Goal: Transaction & Acquisition: Book appointment/travel/reservation

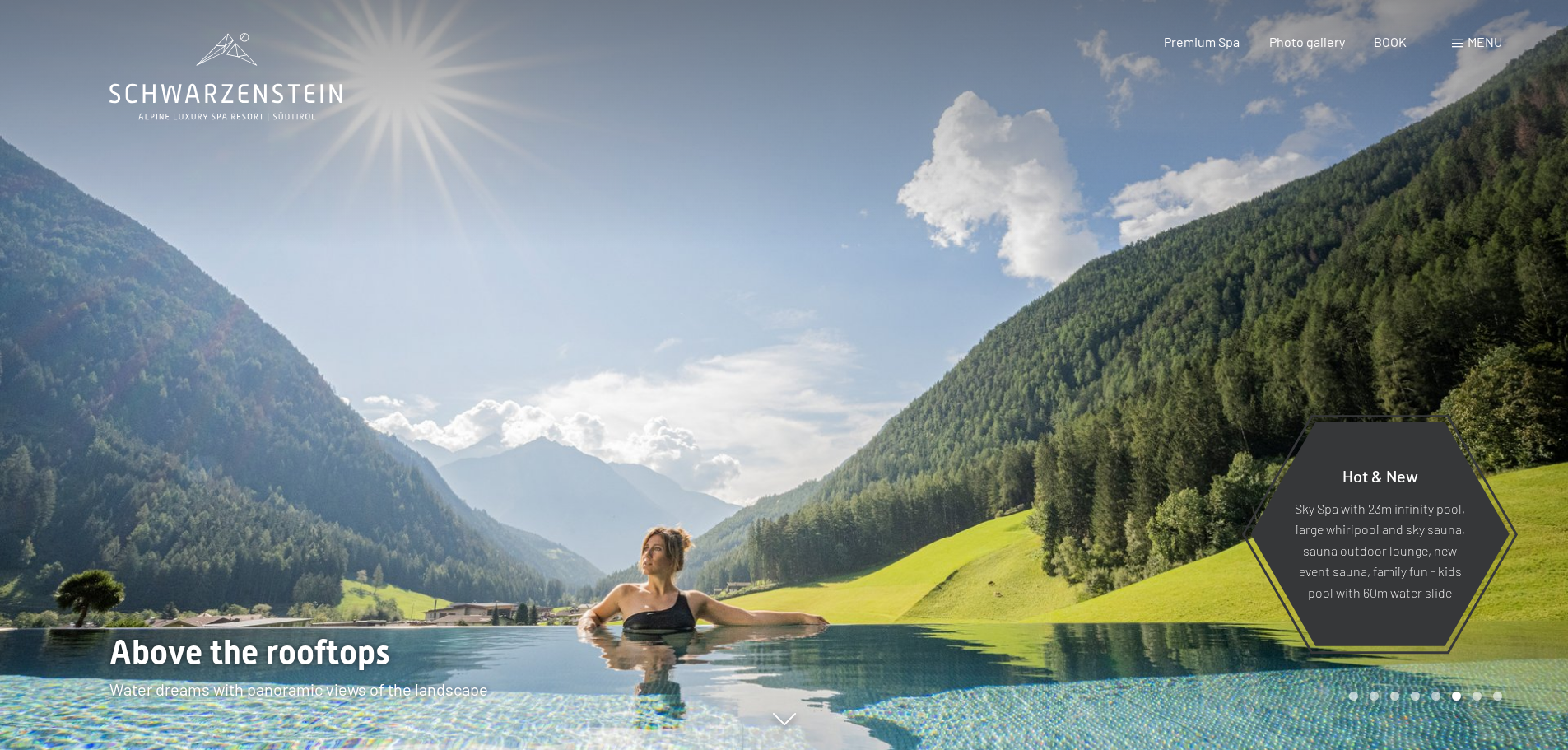
click at [1471, 41] on font "menu" at bounding box center [1485, 41] width 34 height 15
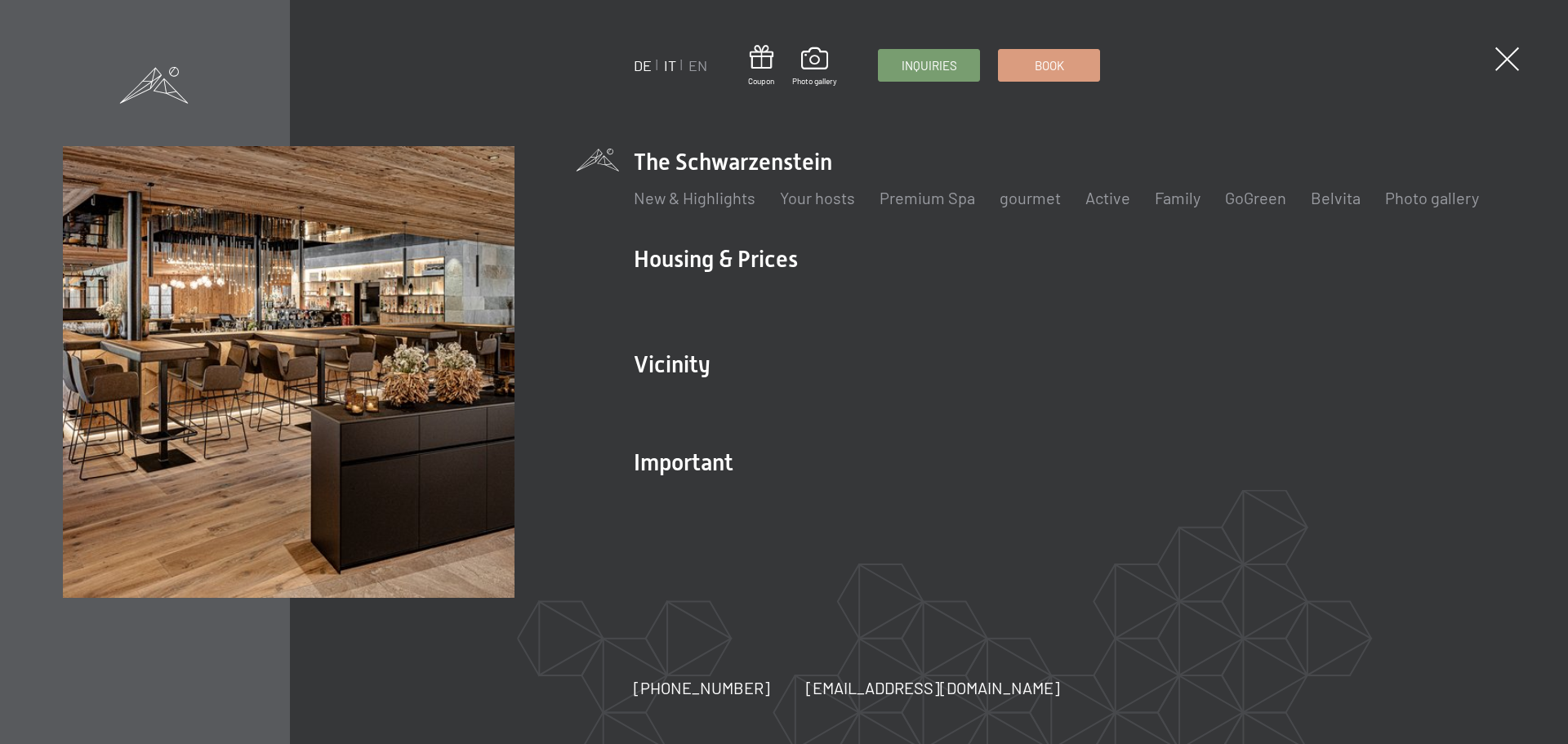
click at [672, 69] on font "IT" at bounding box center [669, 65] width 12 height 18
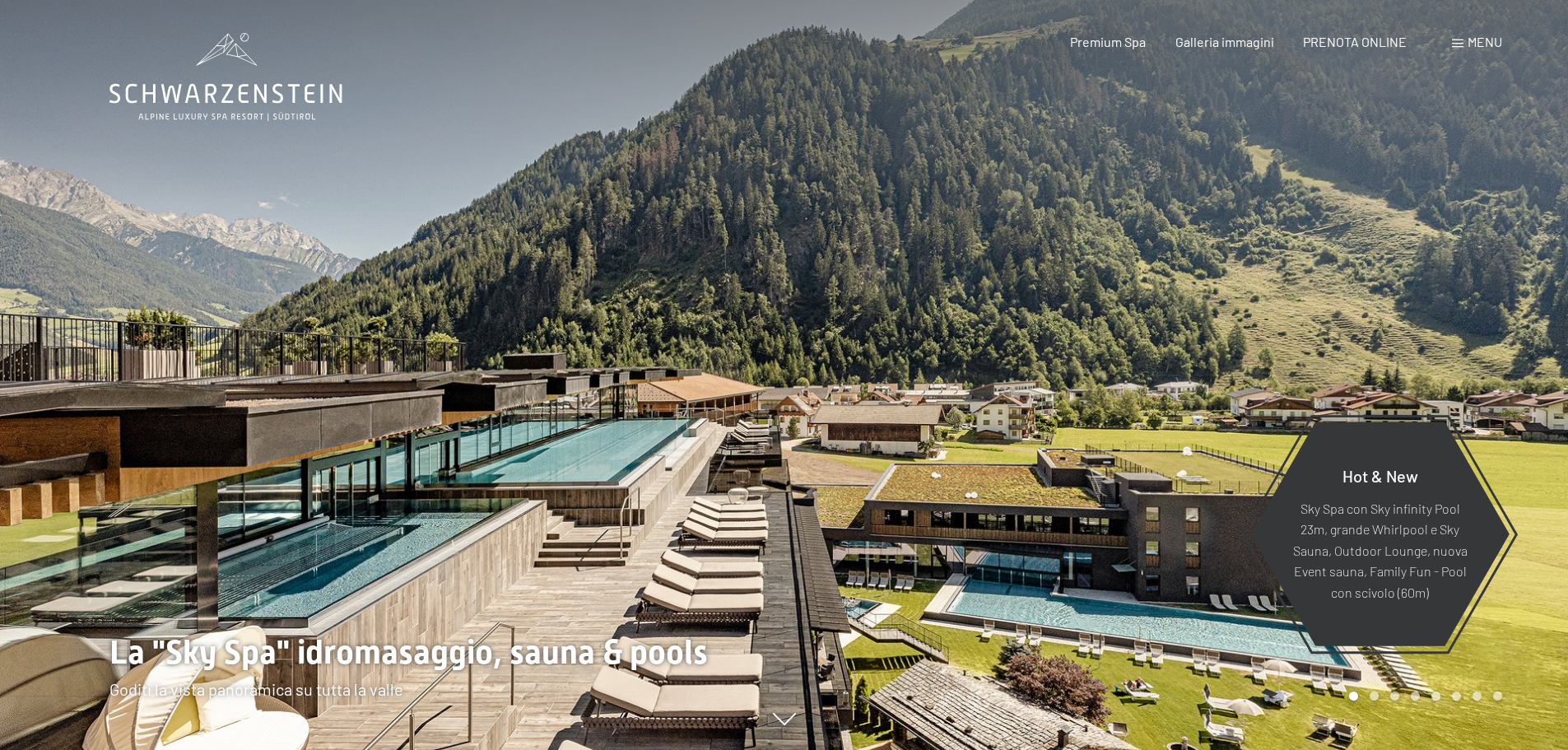
click at [1483, 44] on span "Menu" at bounding box center [1485, 41] width 34 height 15
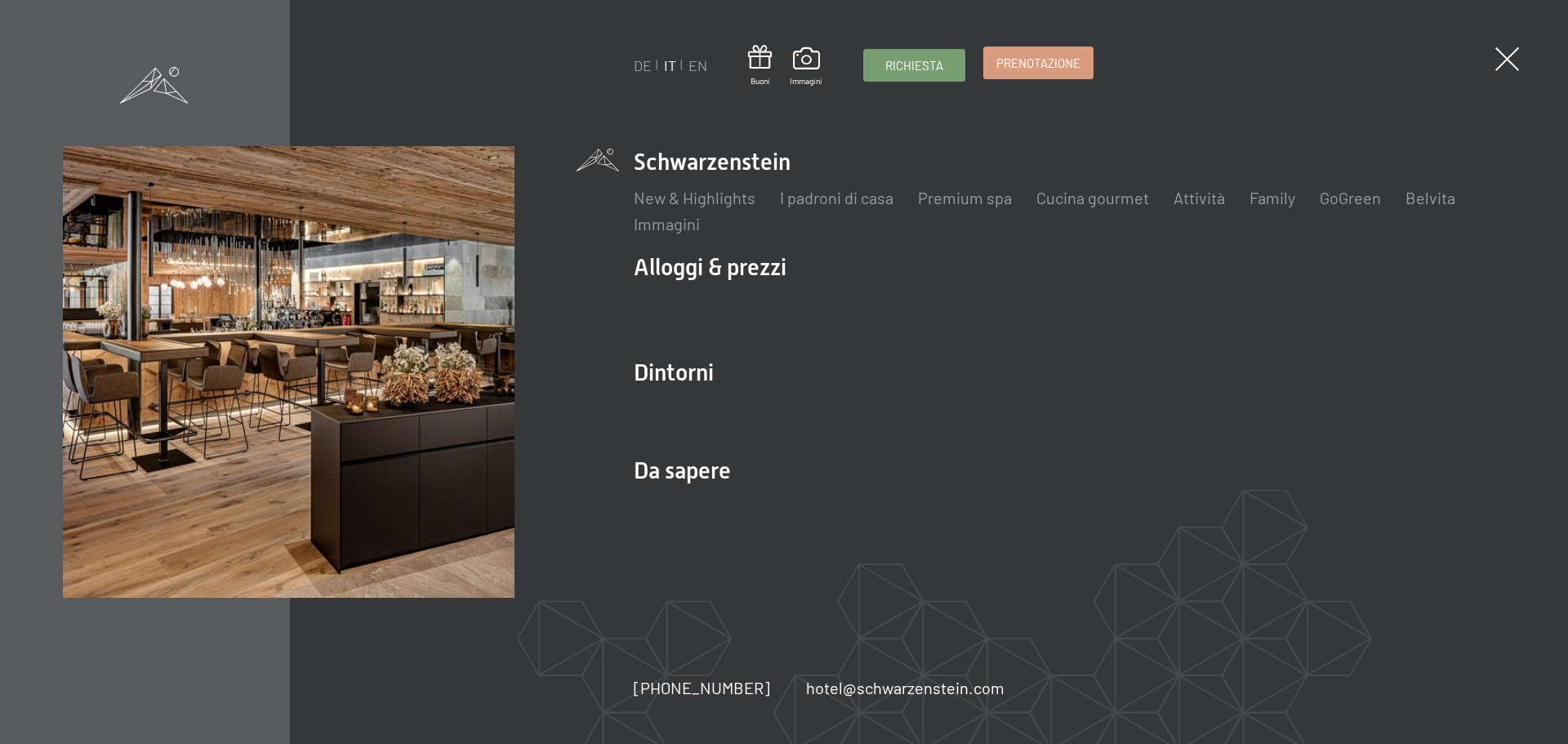
click at [1031, 61] on span "Prenotazione" at bounding box center [1038, 63] width 84 height 17
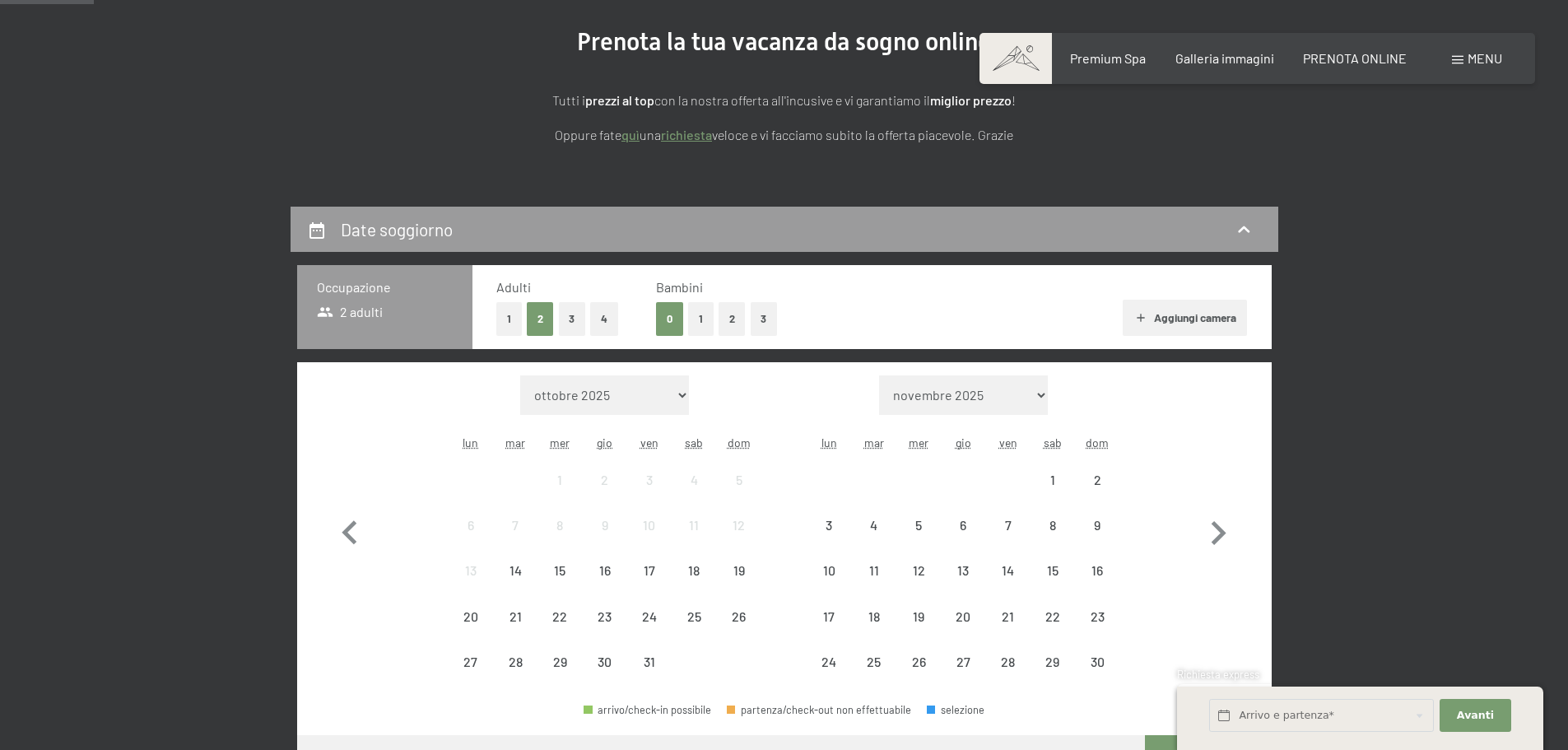
scroll to position [247, 0]
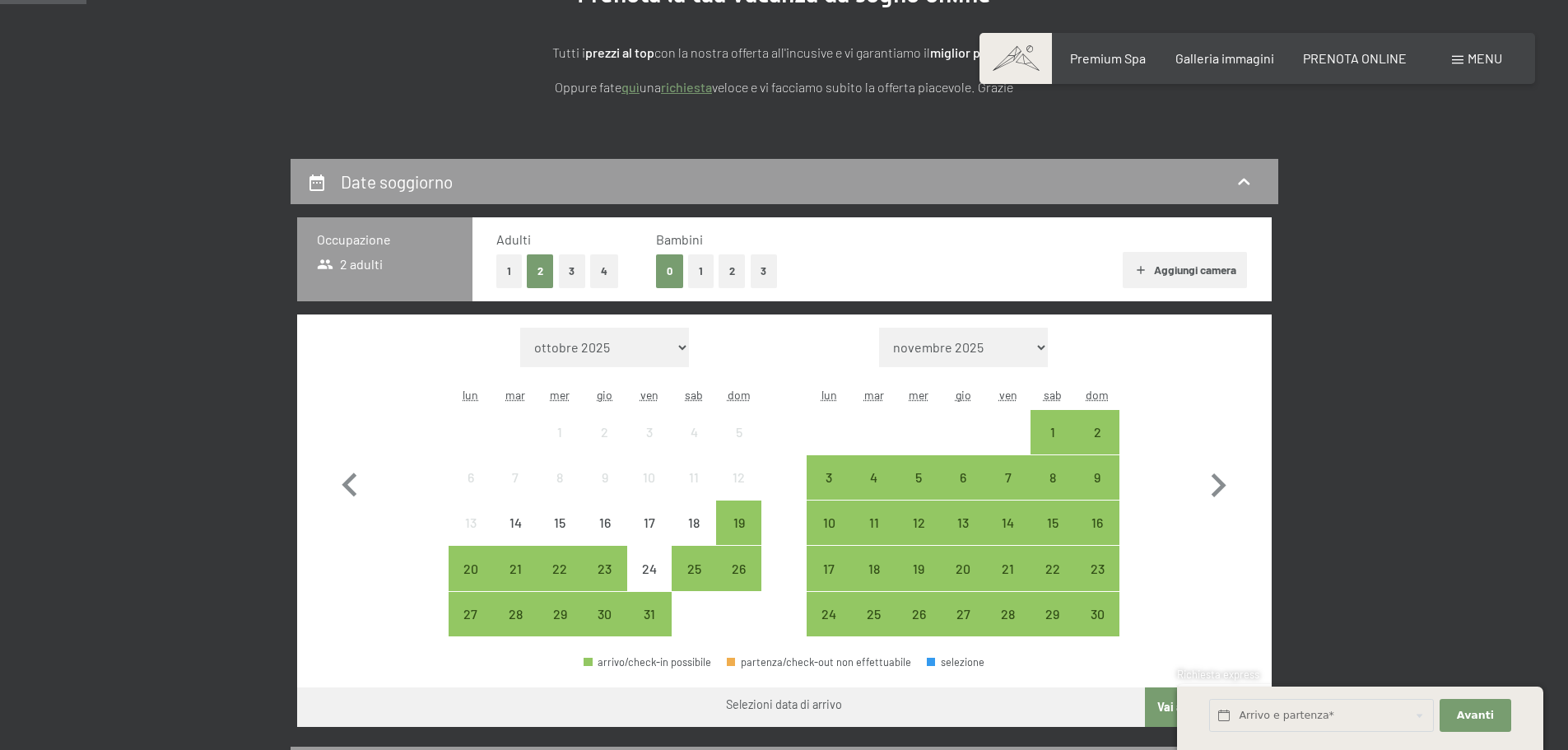
click at [725, 272] on button "2" at bounding box center [732, 271] width 28 height 33
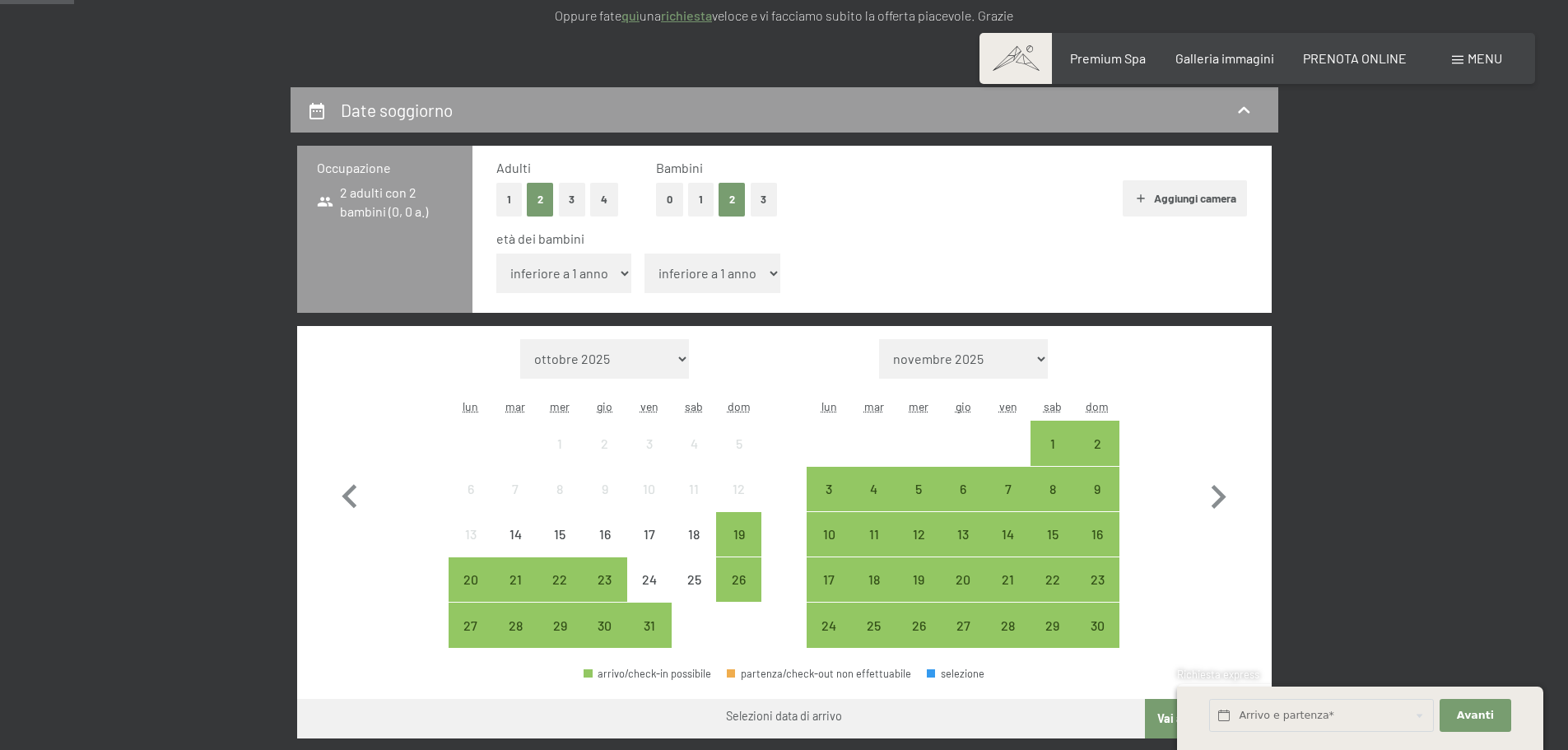
scroll to position [412, 0]
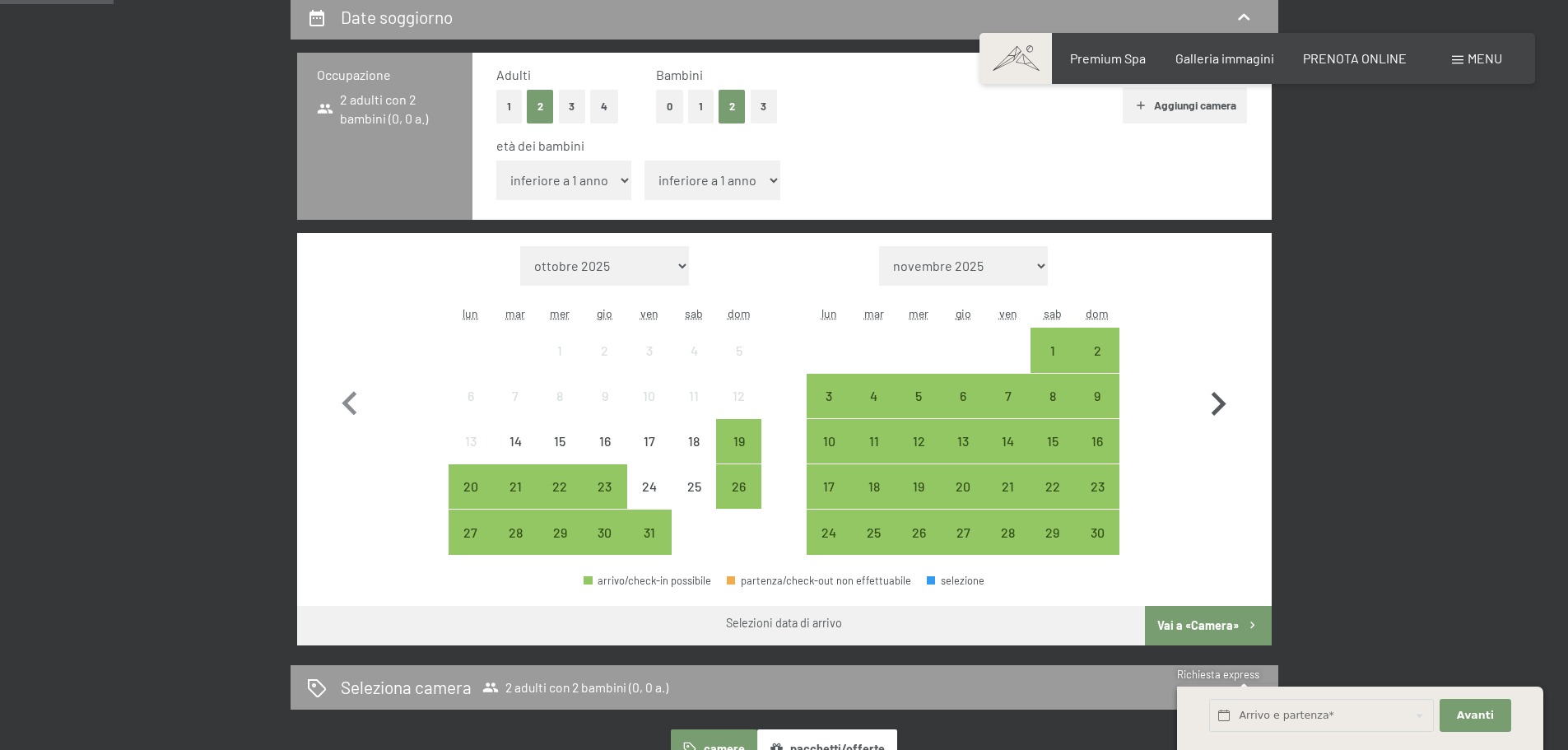
click at [1209, 411] on icon "button" at bounding box center [1218, 404] width 48 height 48
select select "2025-11-01"
select select "2025-12-01"
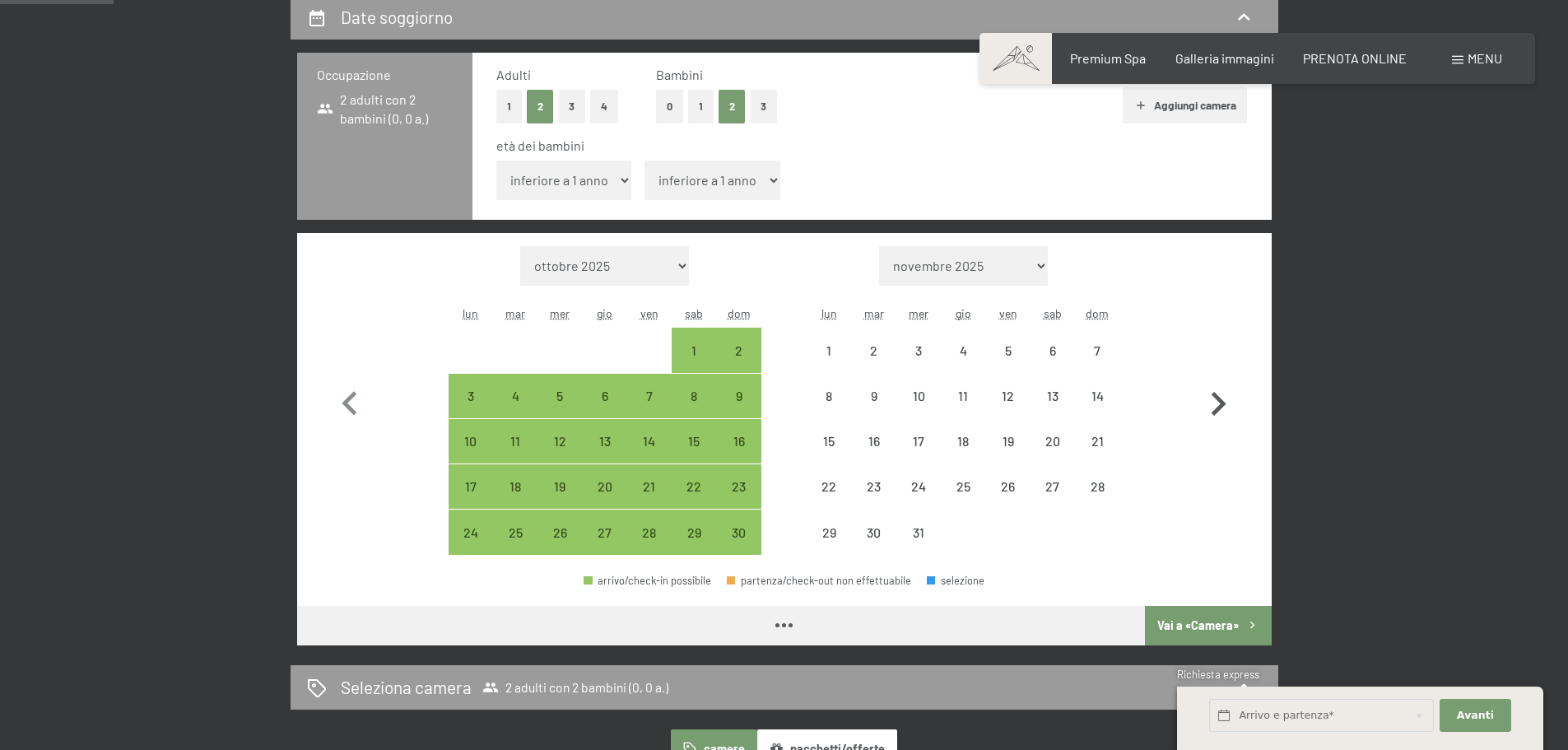
select select "2025-11-01"
select select "2025-12-01"
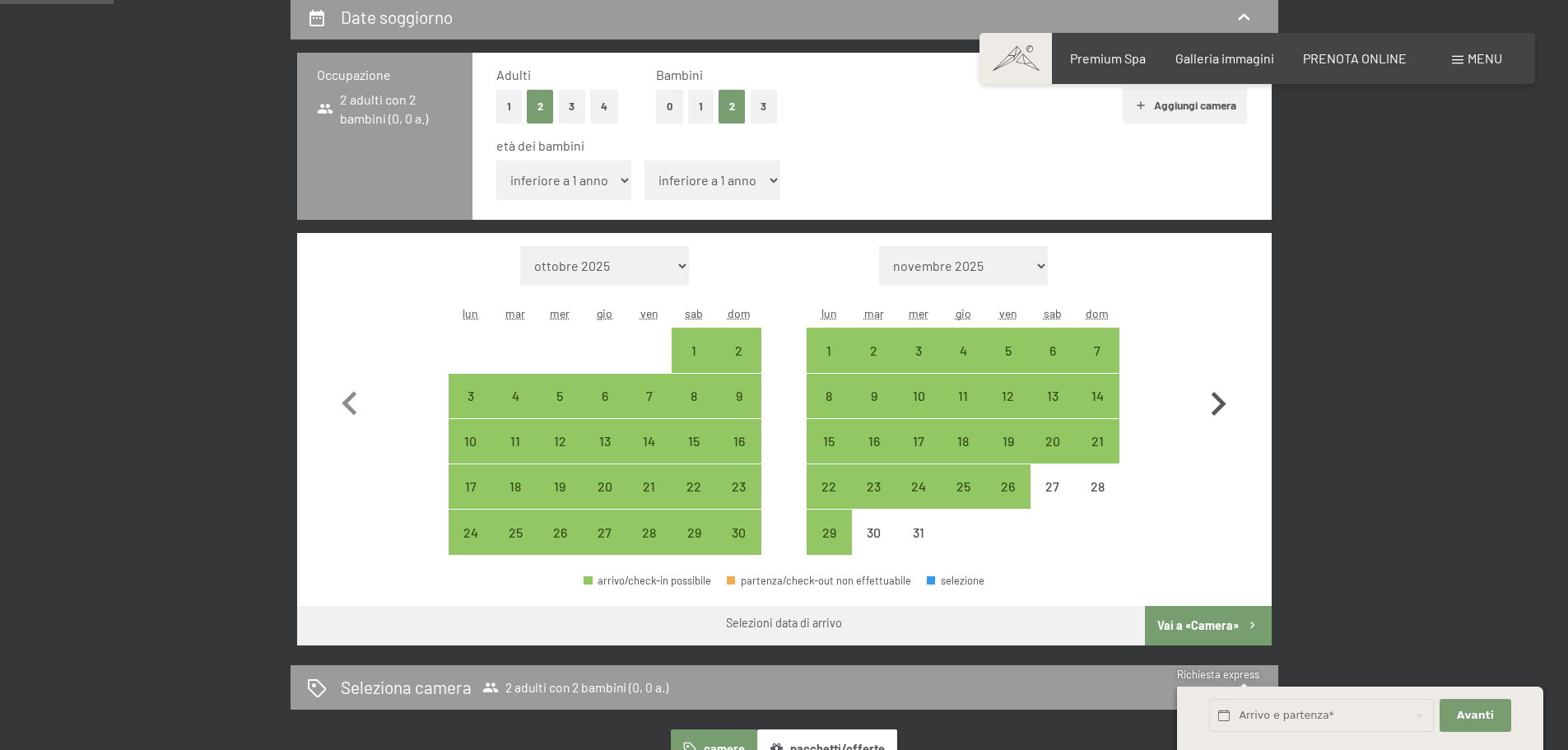
click at [1214, 404] on icon "button" at bounding box center [1218, 404] width 48 height 48
select select "2025-12-01"
select select "2026-01-01"
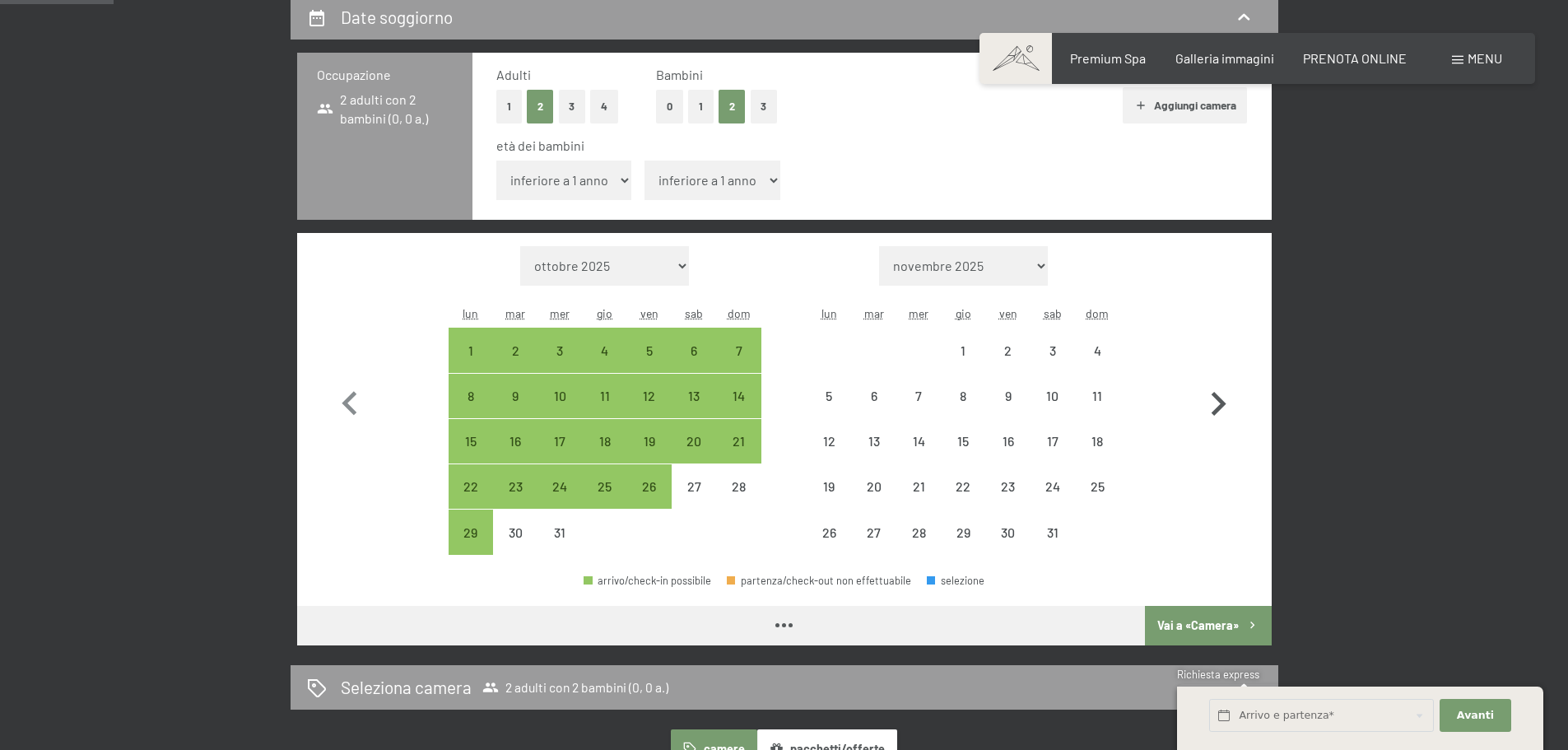
select select "2025-12-01"
select select "2026-01-01"
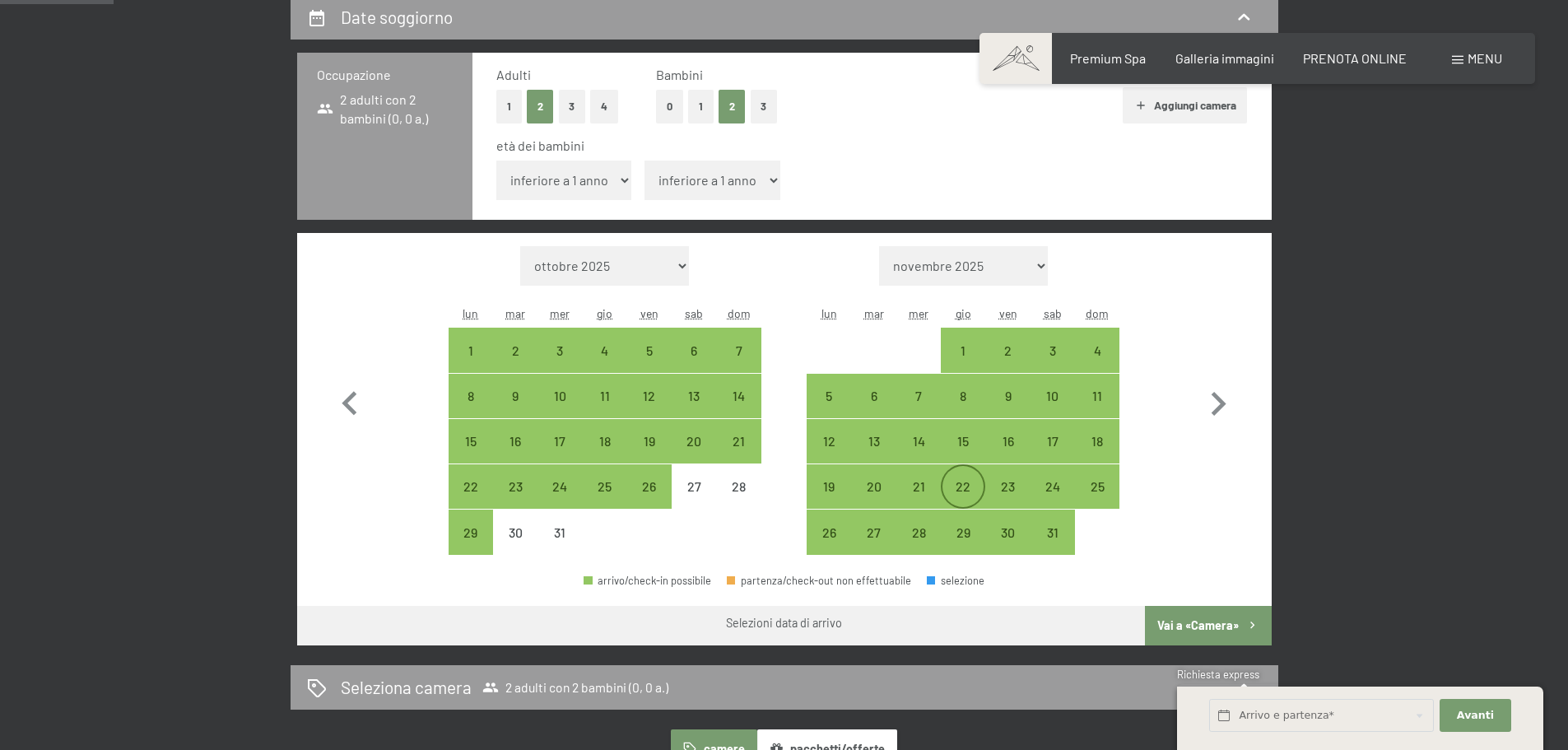
click at [968, 487] on div "22" at bounding box center [962, 500] width 41 height 41
select select "2025-12-01"
select select "2026-01-01"
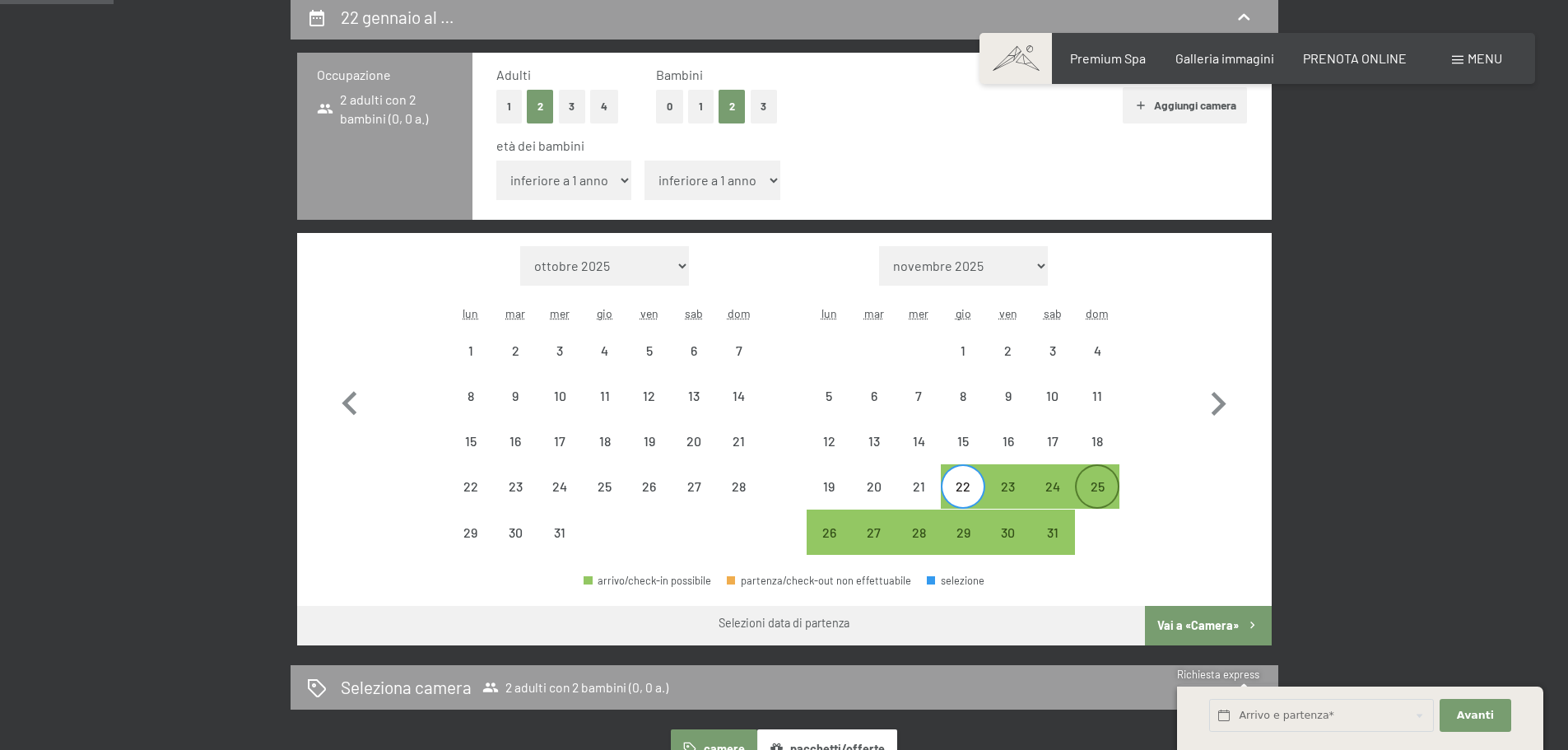
click at [1102, 485] on div "25" at bounding box center [1096, 500] width 41 height 41
select select "2025-12-01"
select select "2026-01-01"
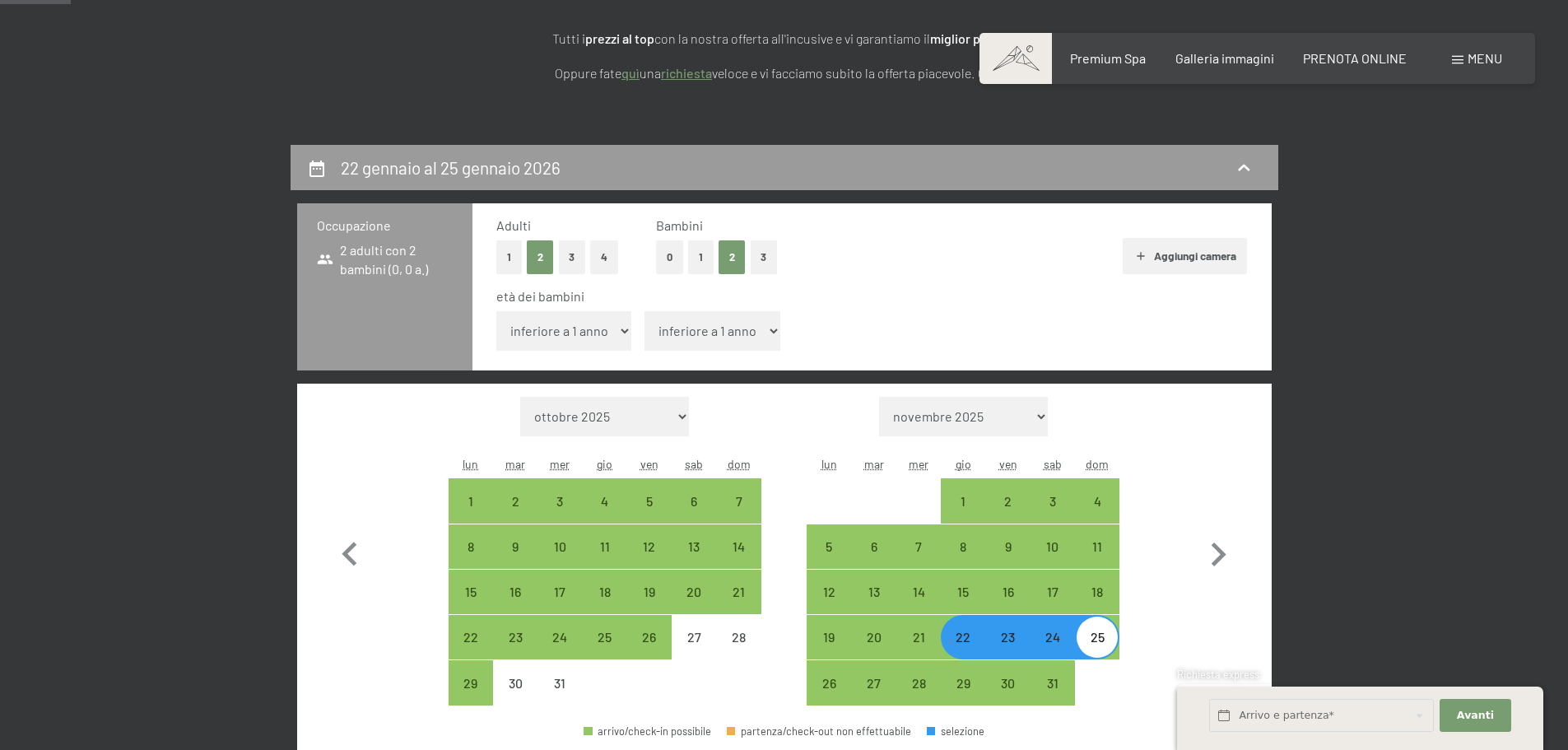
scroll to position [247, 0]
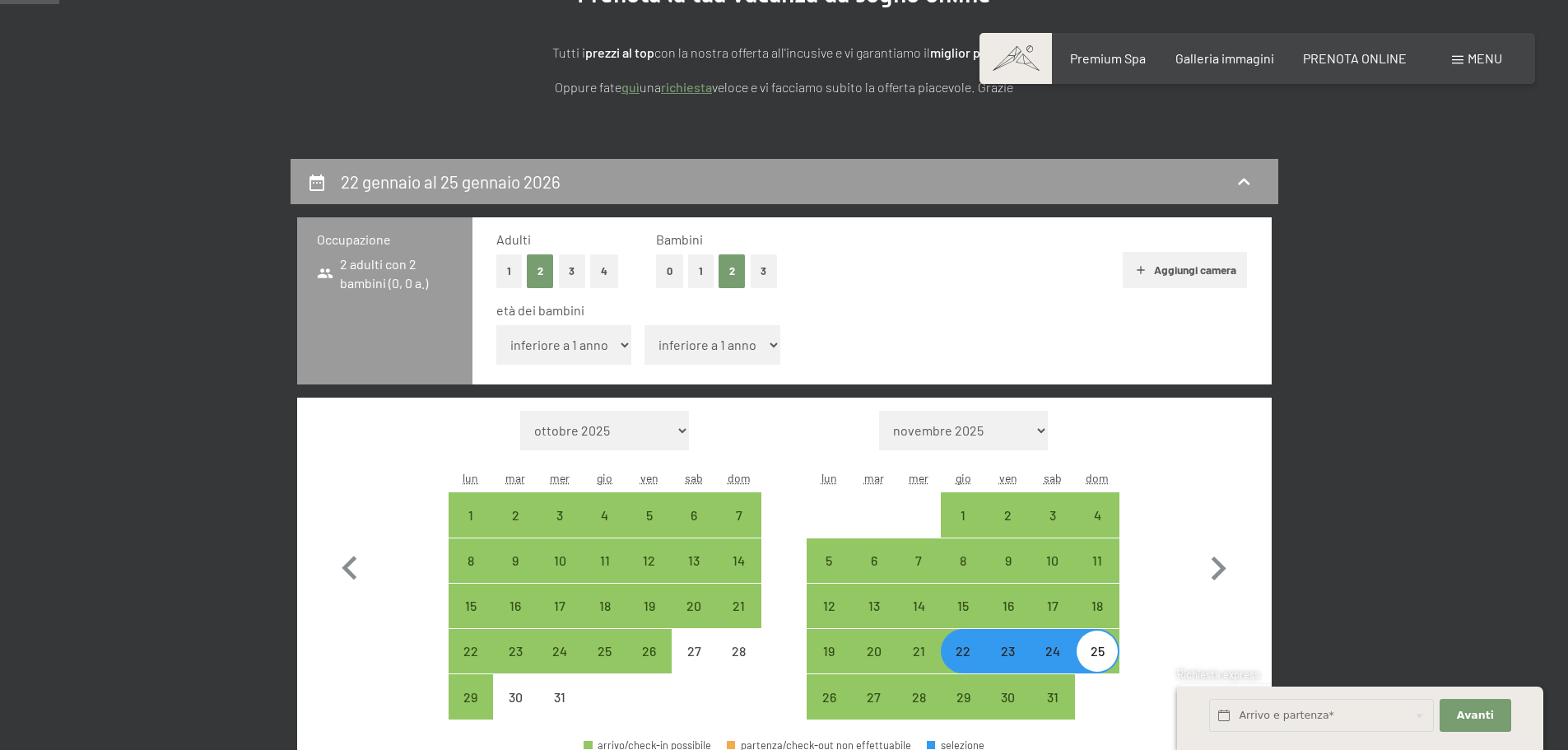
click at [581, 351] on select "inferiore a 1 anno 1 anno 2 anni 3 anni 4 anni 5 anni 6 anni 7 anni 8 anni 9 an…" at bounding box center [564, 344] width 136 height 39
select select "12"
click at [496, 325] on select "inferiore a 1 anno 1 anno 2 anni 3 anni 4 anni 5 anni 6 anni 7 anni 8 anni 9 an…" at bounding box center [564, 344] width 136 height 39
select select "2025-12-01"
select select "2026-01-01"
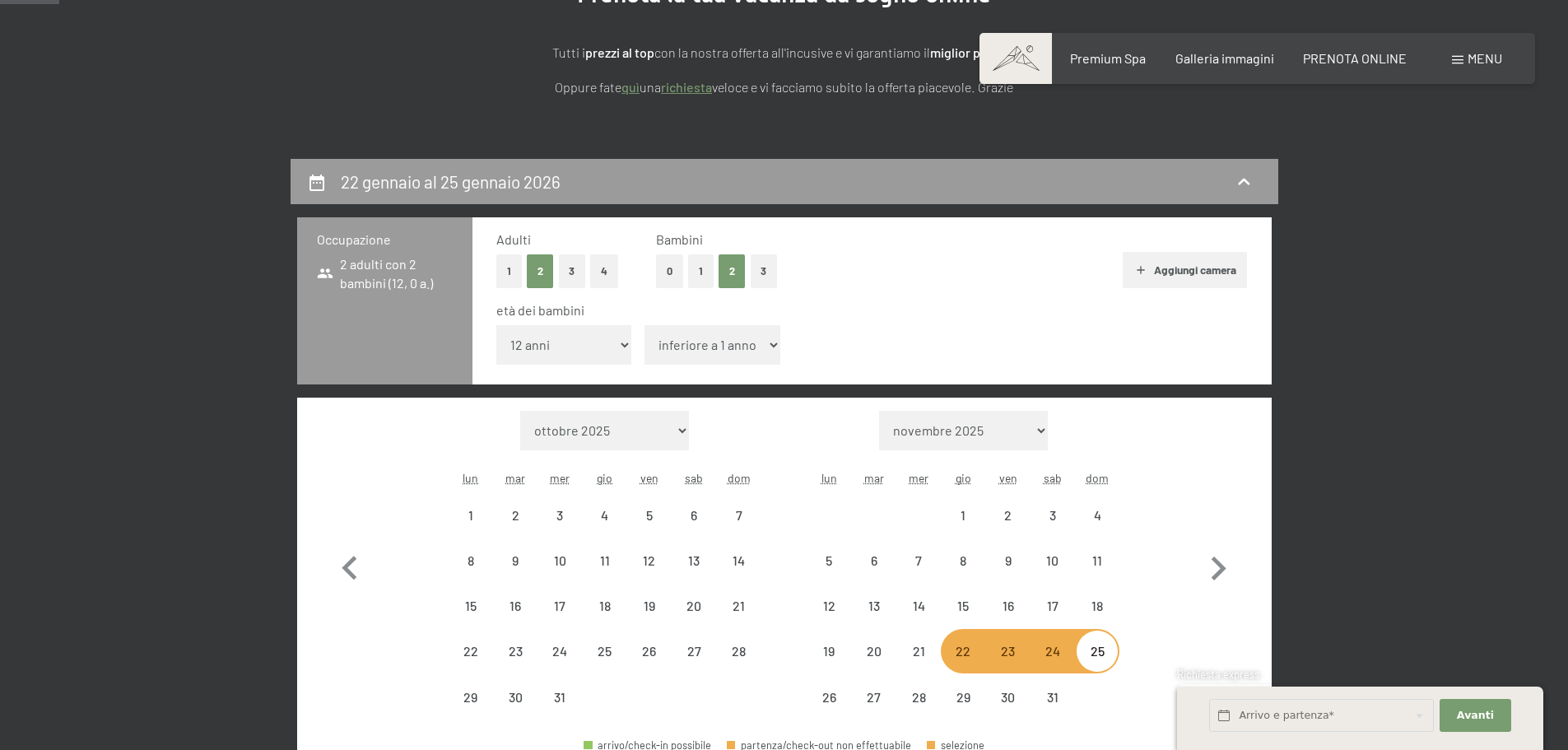
click at [729, 347] on select "inferiore a 1 anno 1 anno 2 anni 3 anni 4 anni 5 anni 6 anni 7 anni 8 anni 9 an…" at bounding box center [713, 344] width 136 height 39
select select "2025-12-01"
select select "2026-01-01"
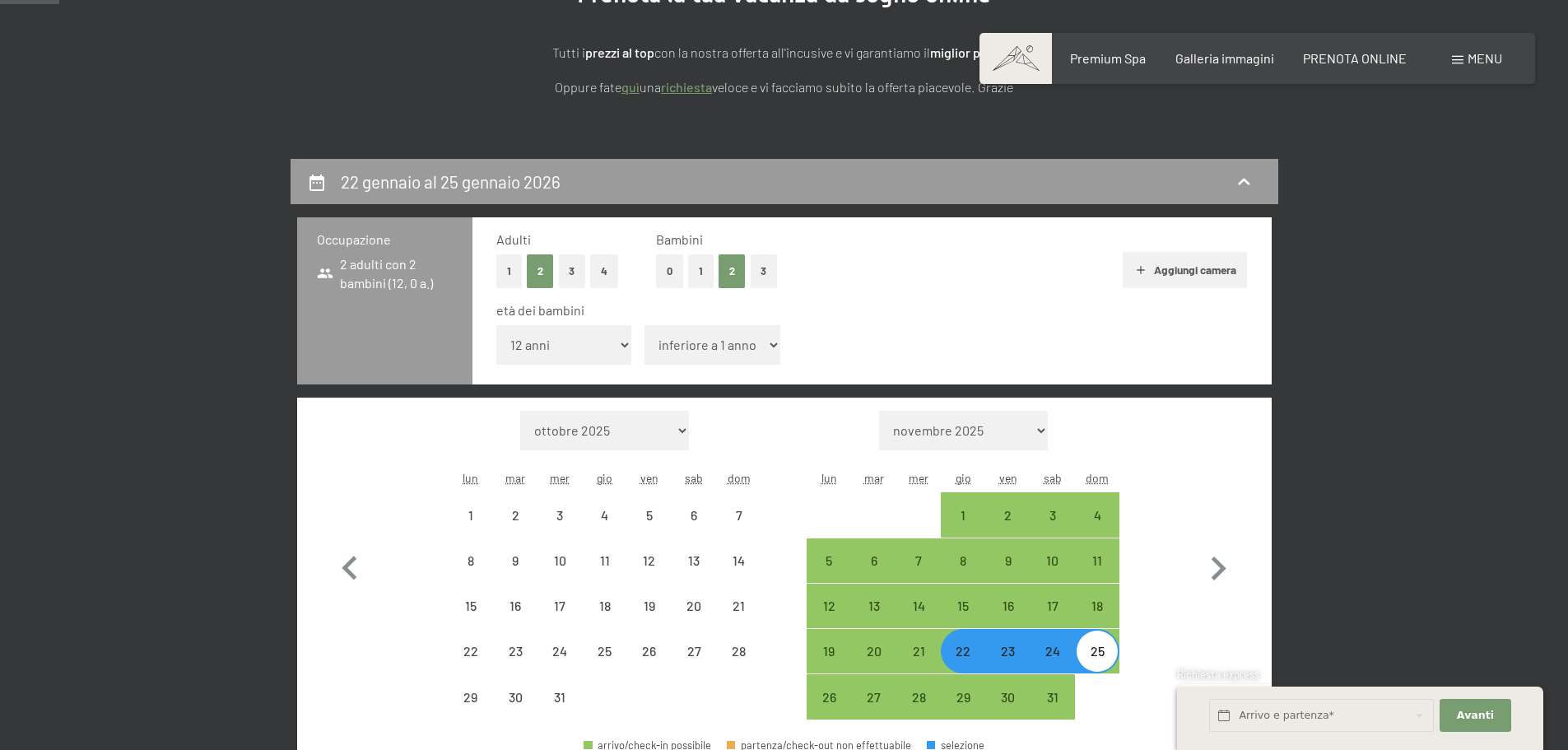
select select "2025-12-01"
select select "2026-01-01"
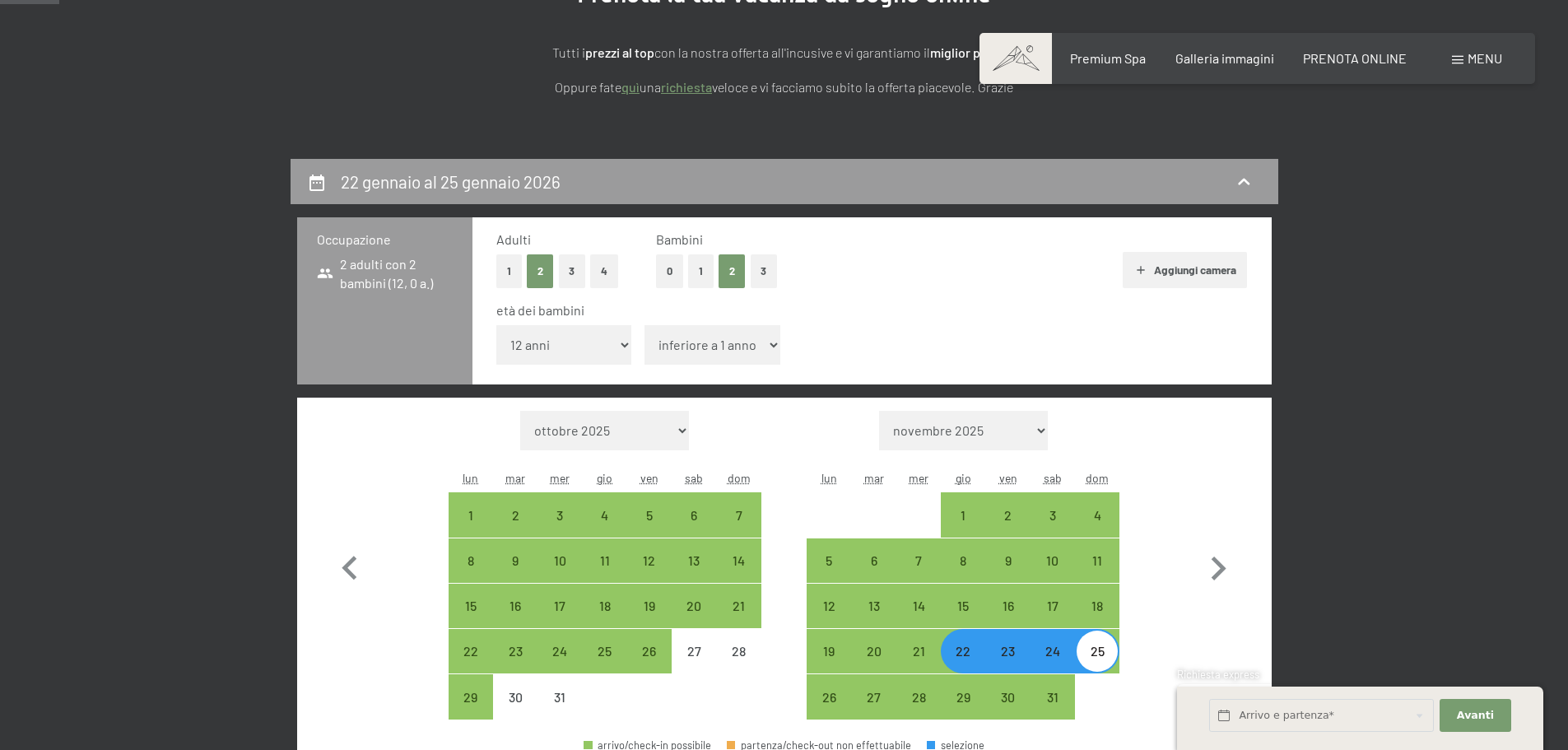
select select "8"
click at [645, 325] on select "inferiore a 1 anno 1 anno 2 anni 3 anni 4 anni 5 anni 6 anni 7 anni 8 anni 9 an…" at bounding box center [713, 344] width 136 height 39
select select "2025-12-01"
select select "2026-01-01"
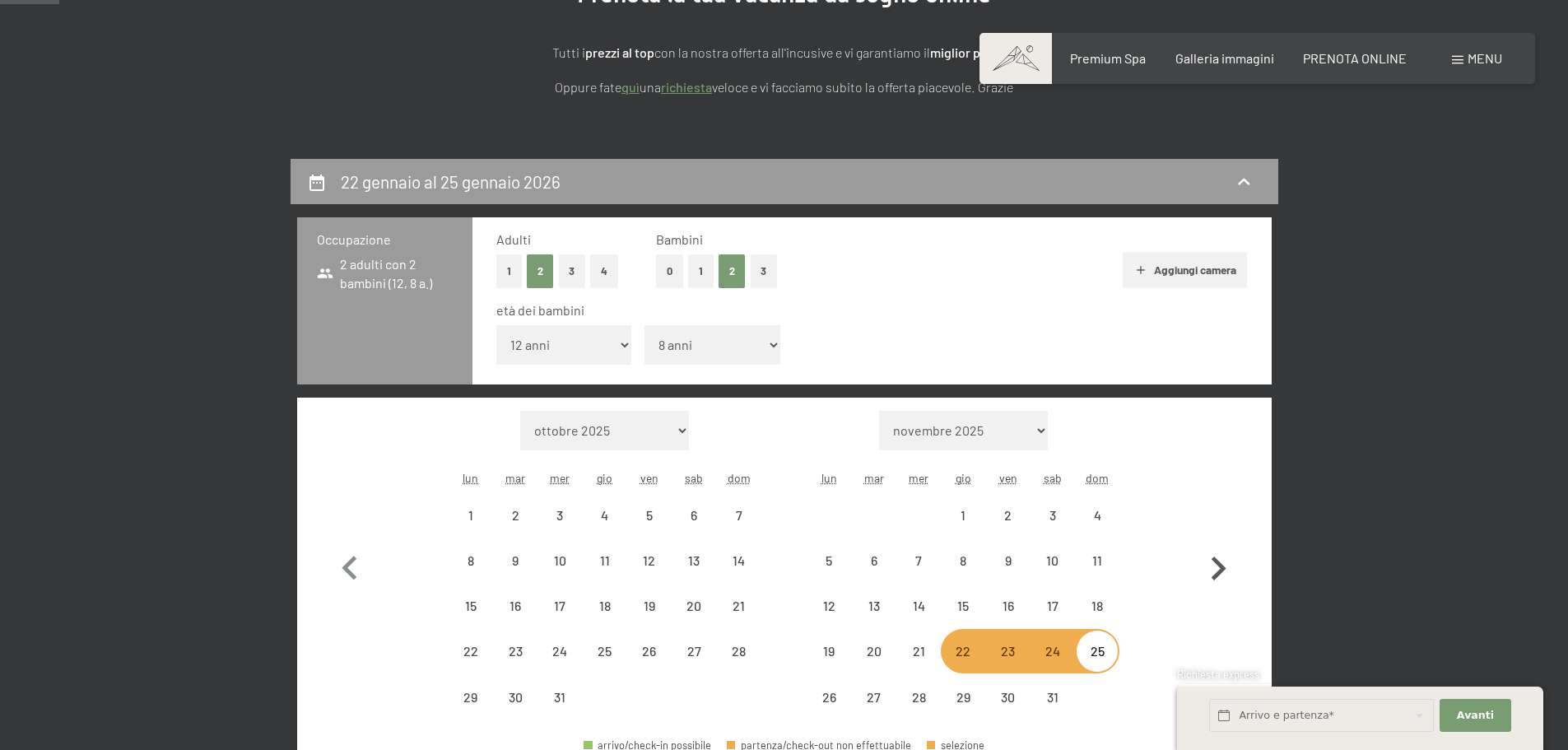
select select "2025-12-01"
select select "2026-01-01"
